Goal: Task Accomplishment & Management: Manage account settings

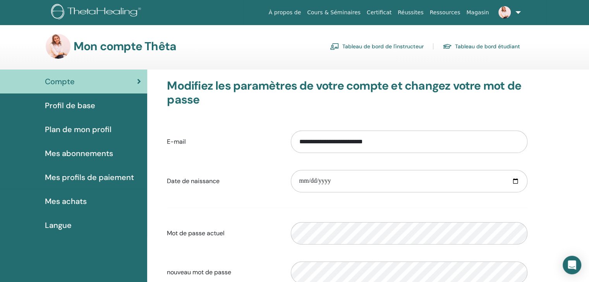
click at [391, 46] on link "Tableau de bord de l'instructeur" at bounding box center [377, 46] width 94 height 12
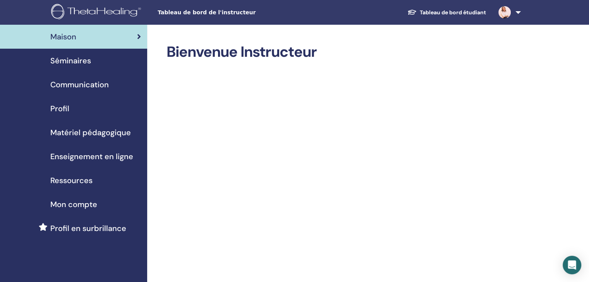
click at [72, 60] on span "Séminaires" at bounding box center [70, 61] width 41 height 12
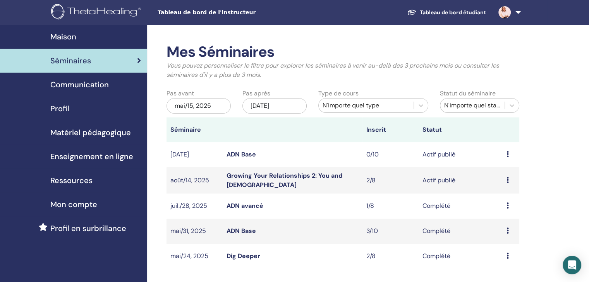
click at [318, 178] on link "Growing Your Relationships 2: You and God" at bounding box center [284, 180] width 116 height 17
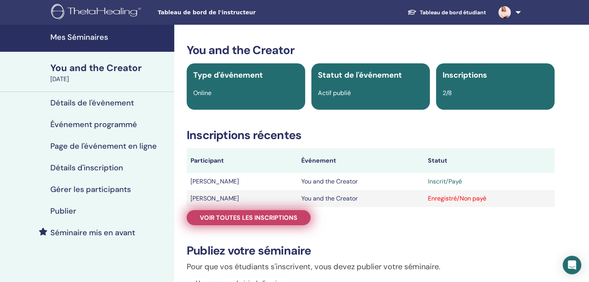
click at [276, 216] on span "Voir toutes les inscriptions" at bounding box center [249, 218] width 98 height 8
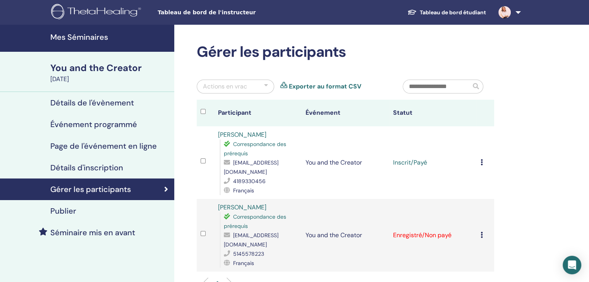
click at [481, 163] on icon at bounding box center [481, 162] width 2 height 6
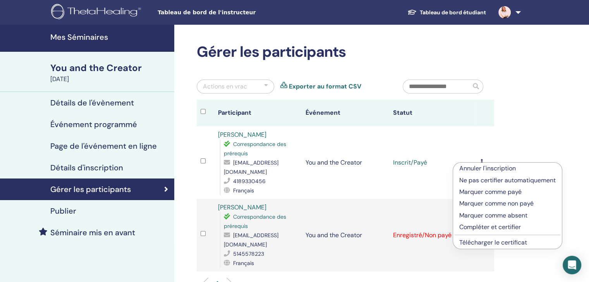
click at [480, 228] on p "Compléter et certifier" at bounding box center [507, 227] width 96 height 9
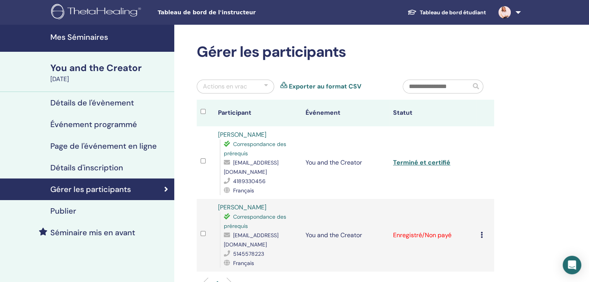
click at [483, 233] on div "Annuler l'inscription Ne pas certifier automatiquement Marquer comme payé Marqu…" at bounding box center [485, 235] width 10 height 9
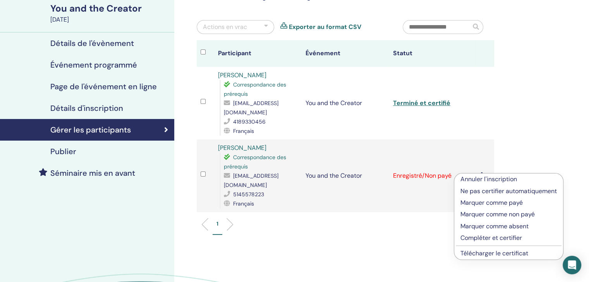
scroll to position [61, 0]
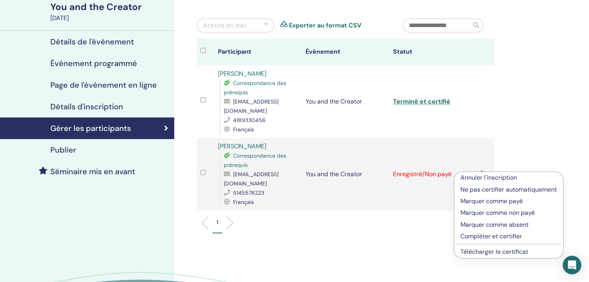
click at [478, 233] on p "Compléter et certifier" at bounding box center [508, 236] width 96 height 9
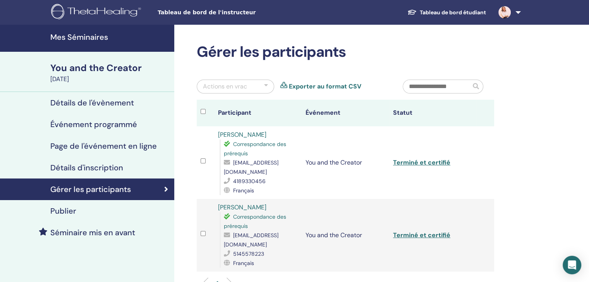
click at [82, 36] on h4 "Mes Séminaires" at bounding box center [109, 37] width 119 height 9
